Goal: Transaction & Acquisition: Purchase product/service

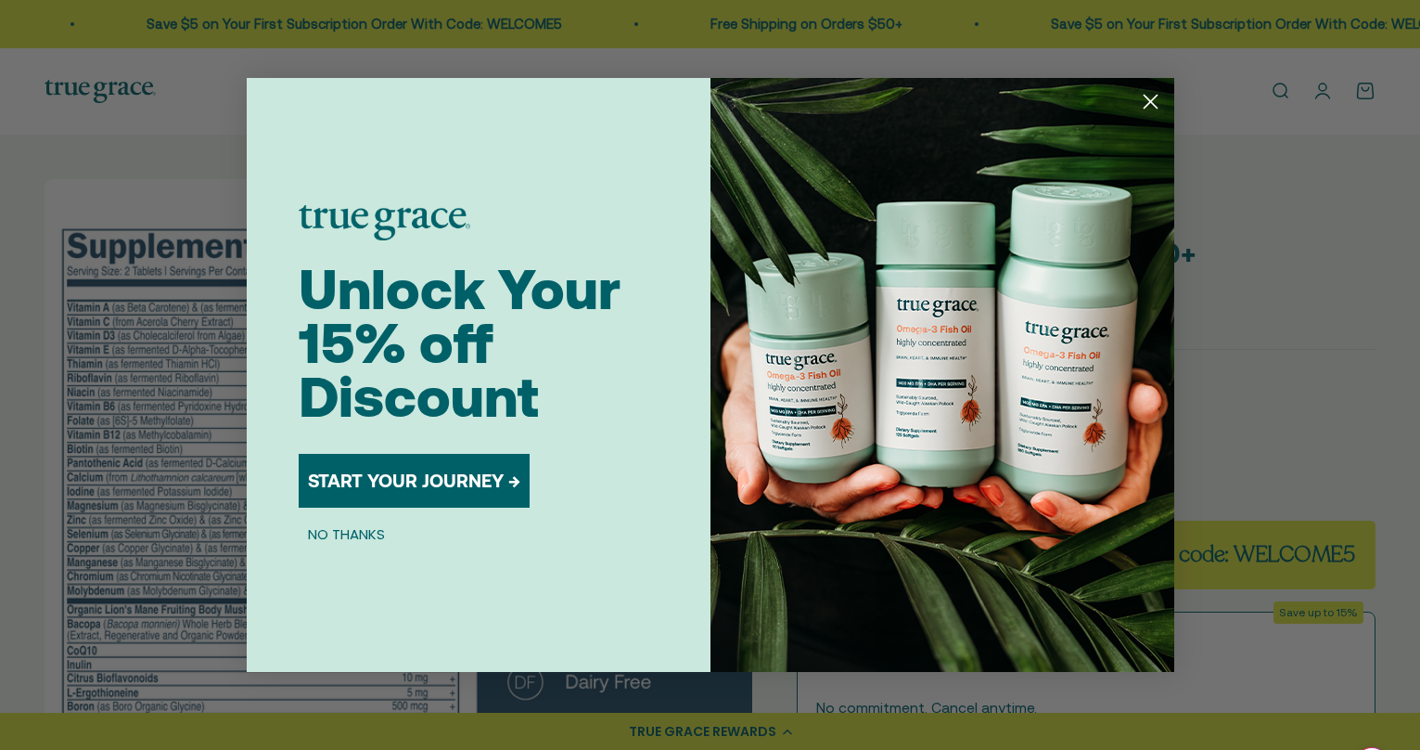
scroll to position [0, 2930]
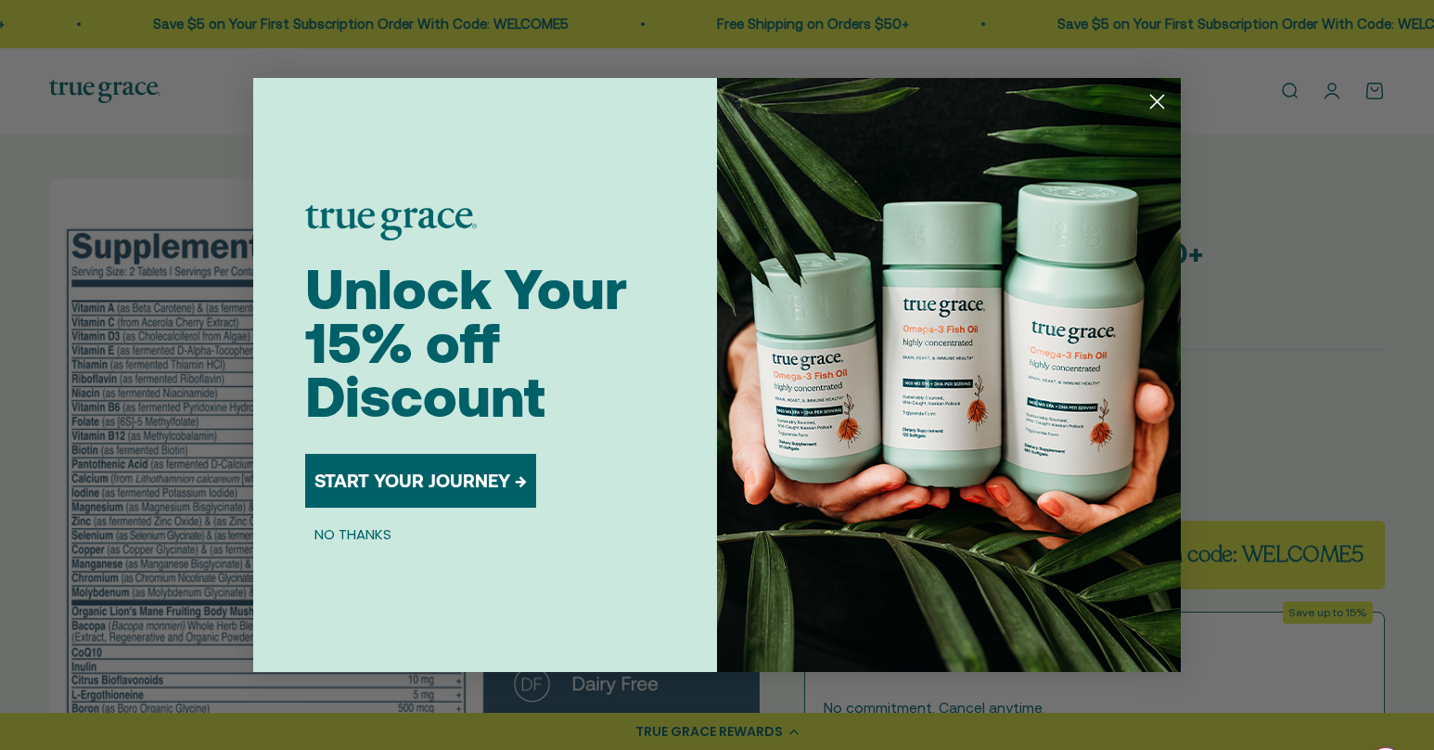
click at [1163, 110] on circle "Close dialog" at bounding box center [1157, 101] width 31 height 31
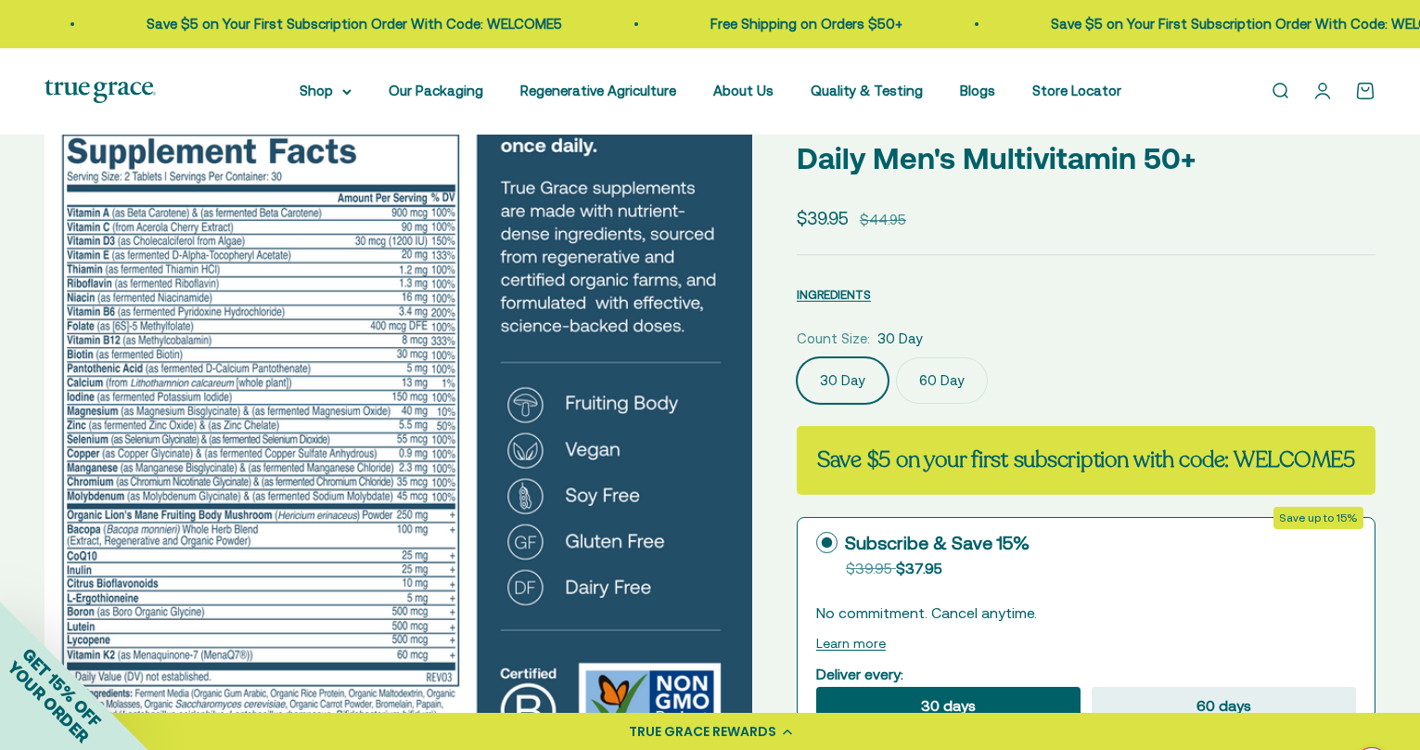
scroll to position [224, 0]
